Goal: Entertainment & Leisure: Consume media (video, audio)

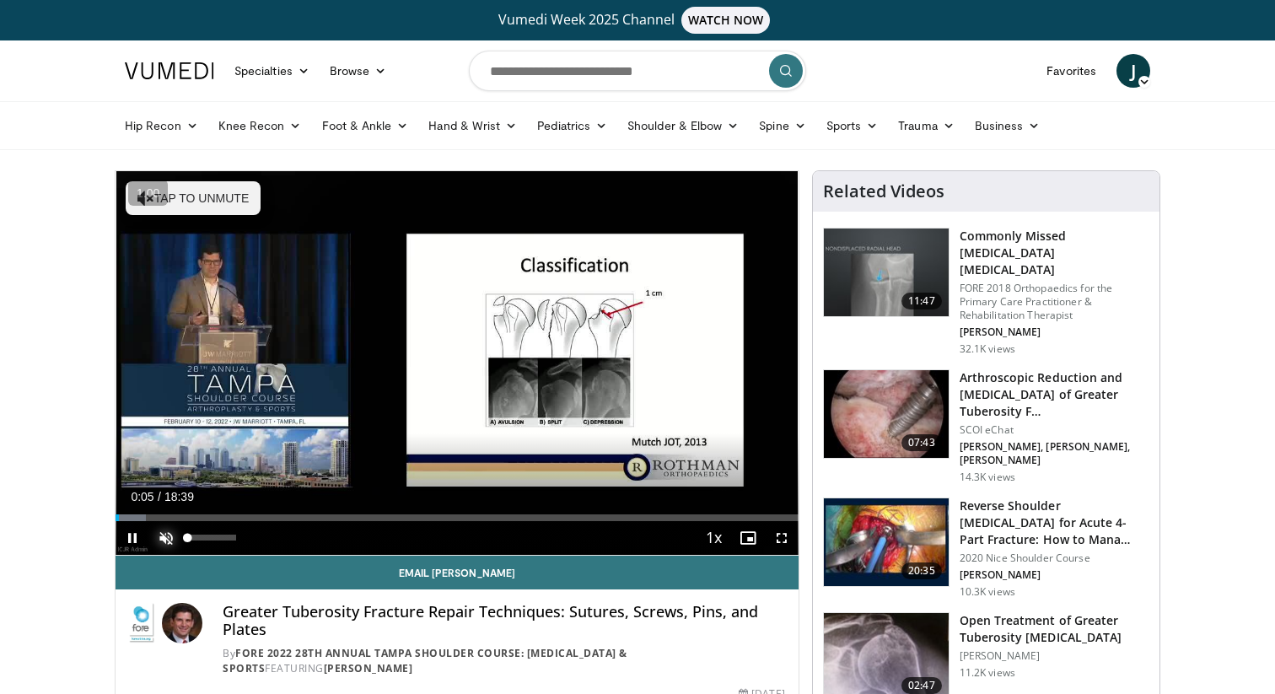
click at [165, 533] on span "Video Player" at bounding box center [166, 538] width 34 height 34
click at [779, 530] on span "Video Player" at bounding box center [782, 538] width 34 height 34
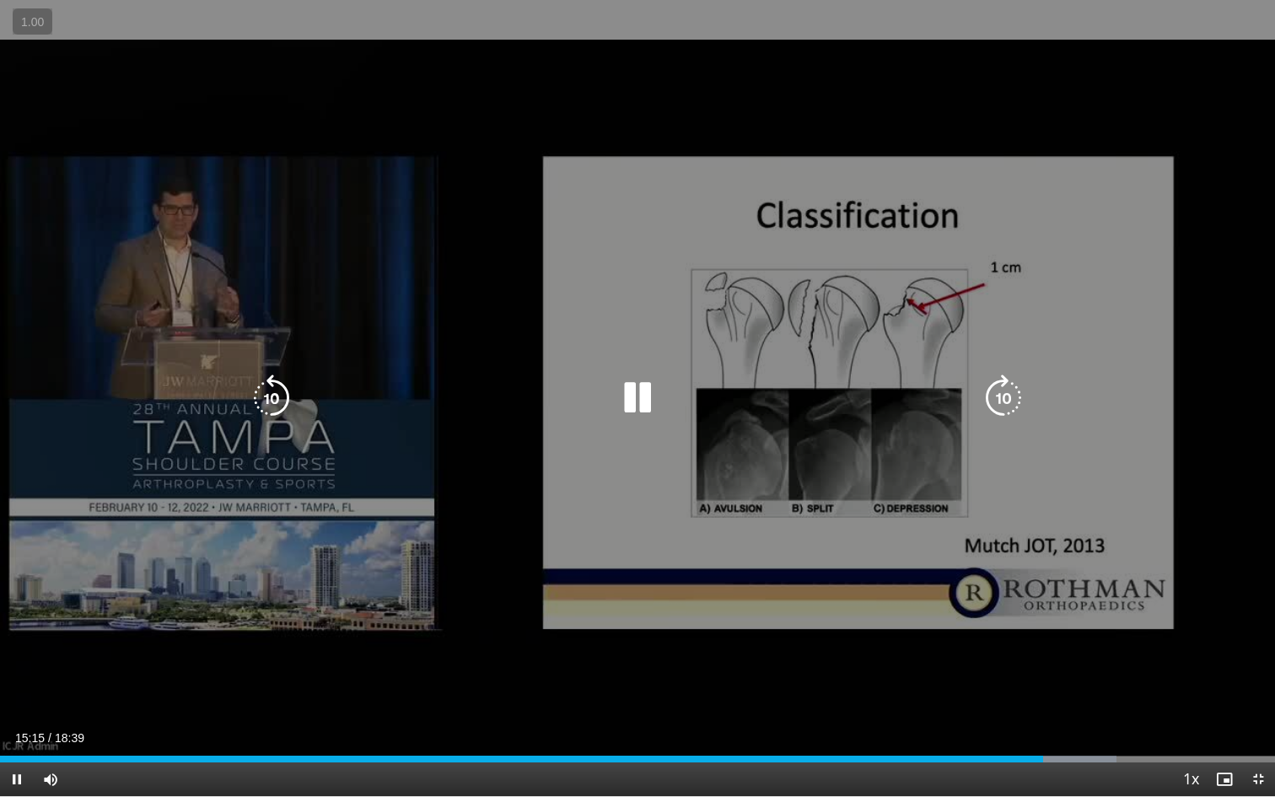
click at [837, 385] on div "Video Player" at bounding box center [637, 398] width 765 height 34
click at [633, 409] on icon "Video Player" at bounding box center [637, 397] width 47 height 47
click at [619, 396] on icon "Video Player" at bounding box center [637, 397] width 47 height 47
click at [633, 401] on icon "Video Player" at bounding box center [637, 397] width 47 height 47
click at [745, 469] on div "10 seconds Tap to unmute" at bounding box center [637, 398] width 1275 height 796
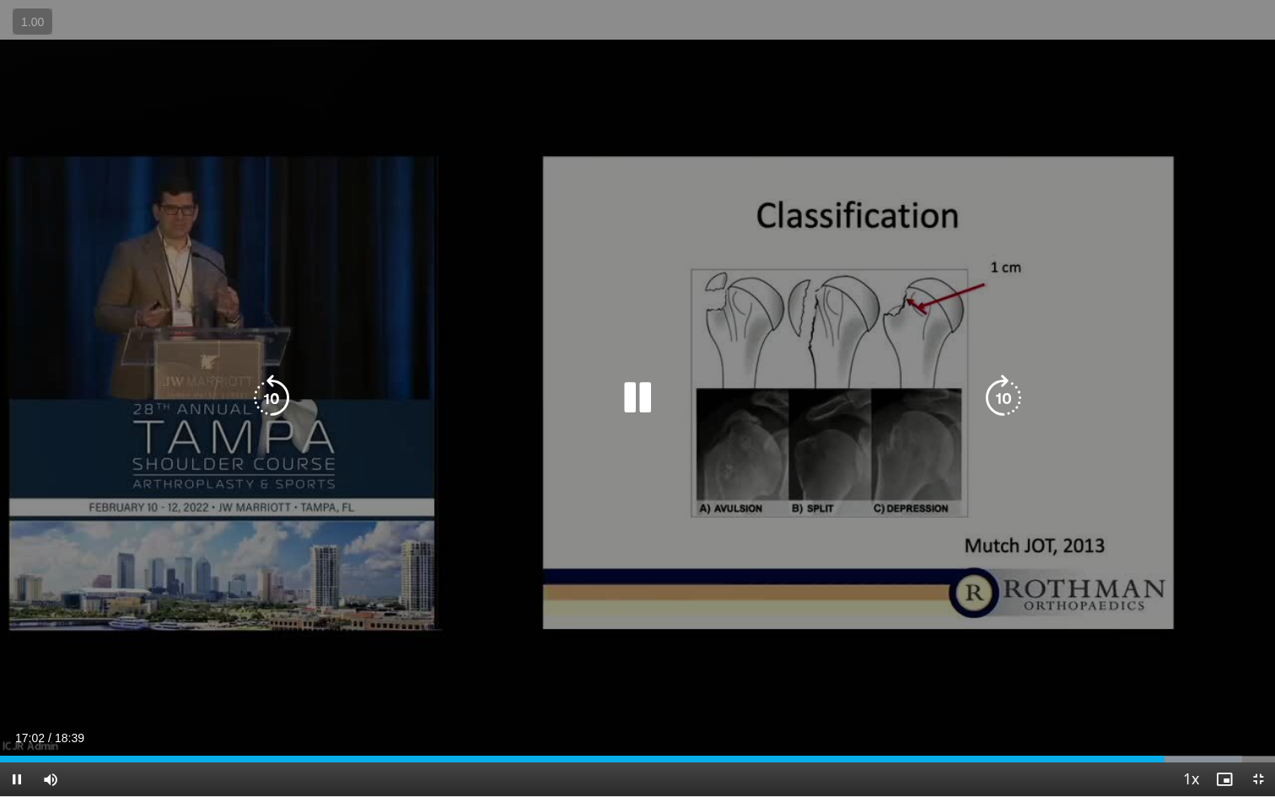
click at [635, 400] on icon "Video Player" at bounding box center [637, 397] width 47 height 47
click at [629, 376] on icon "Video Player" at bounding box center [637, 397] width 47 height 47
click at [629, 390] on icon "Video Player" at bounding box center [637, 397] width 47 height 47
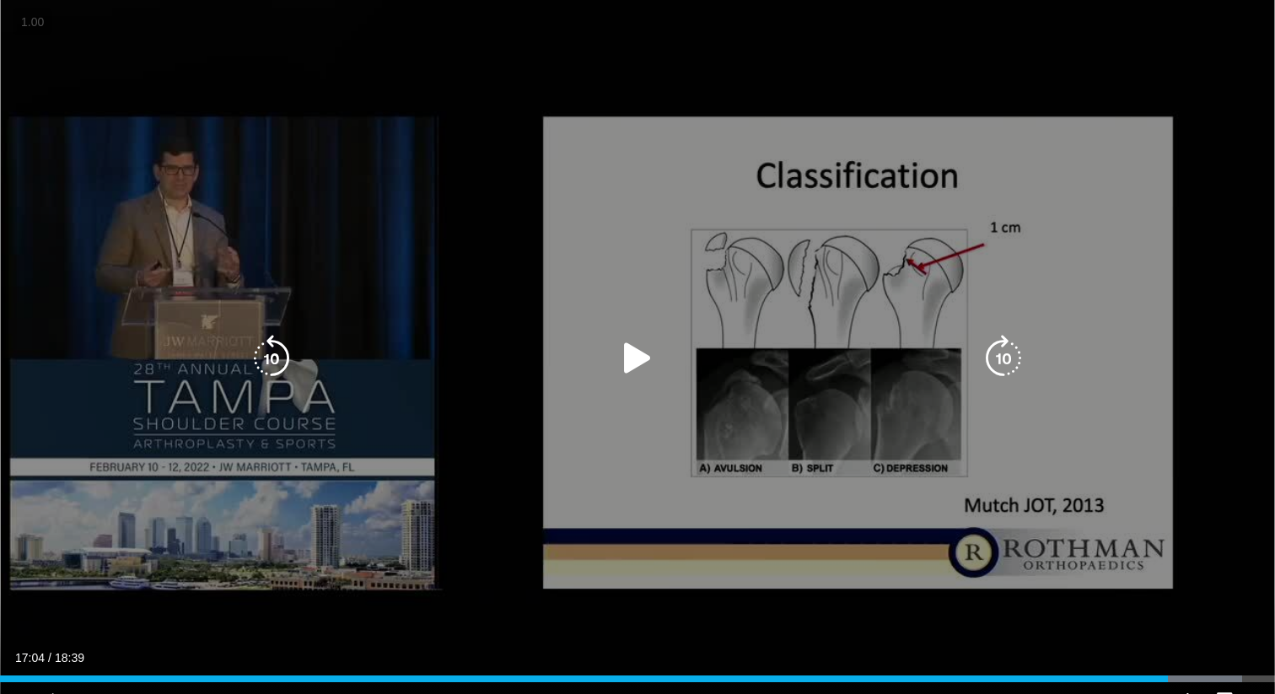
scroll to position [1635, 0]
